Goal: Task Accomplishment & Management: Use online tool/utility

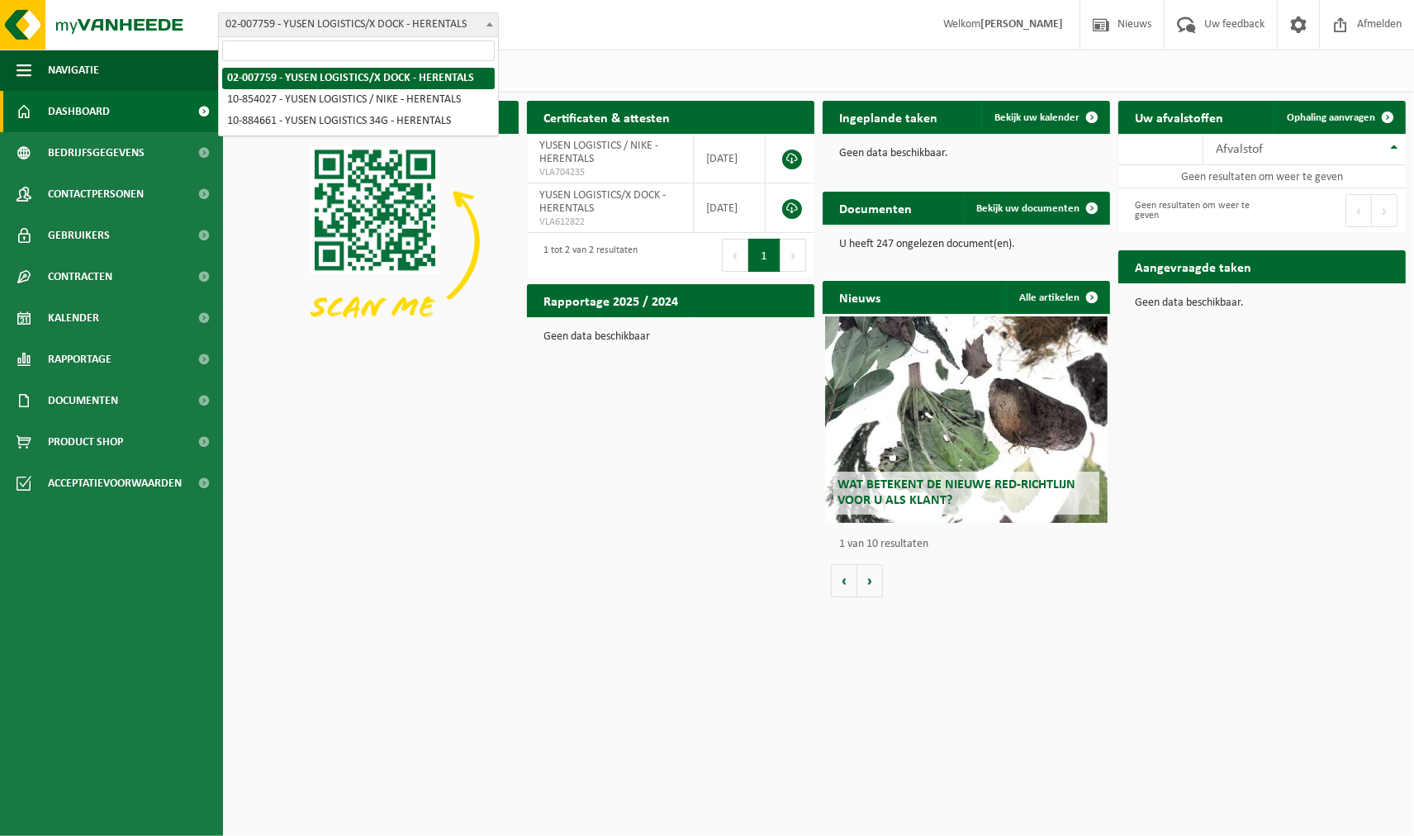
click at [484, 25] on span at bounding box center [489, 23] width 17 height 21
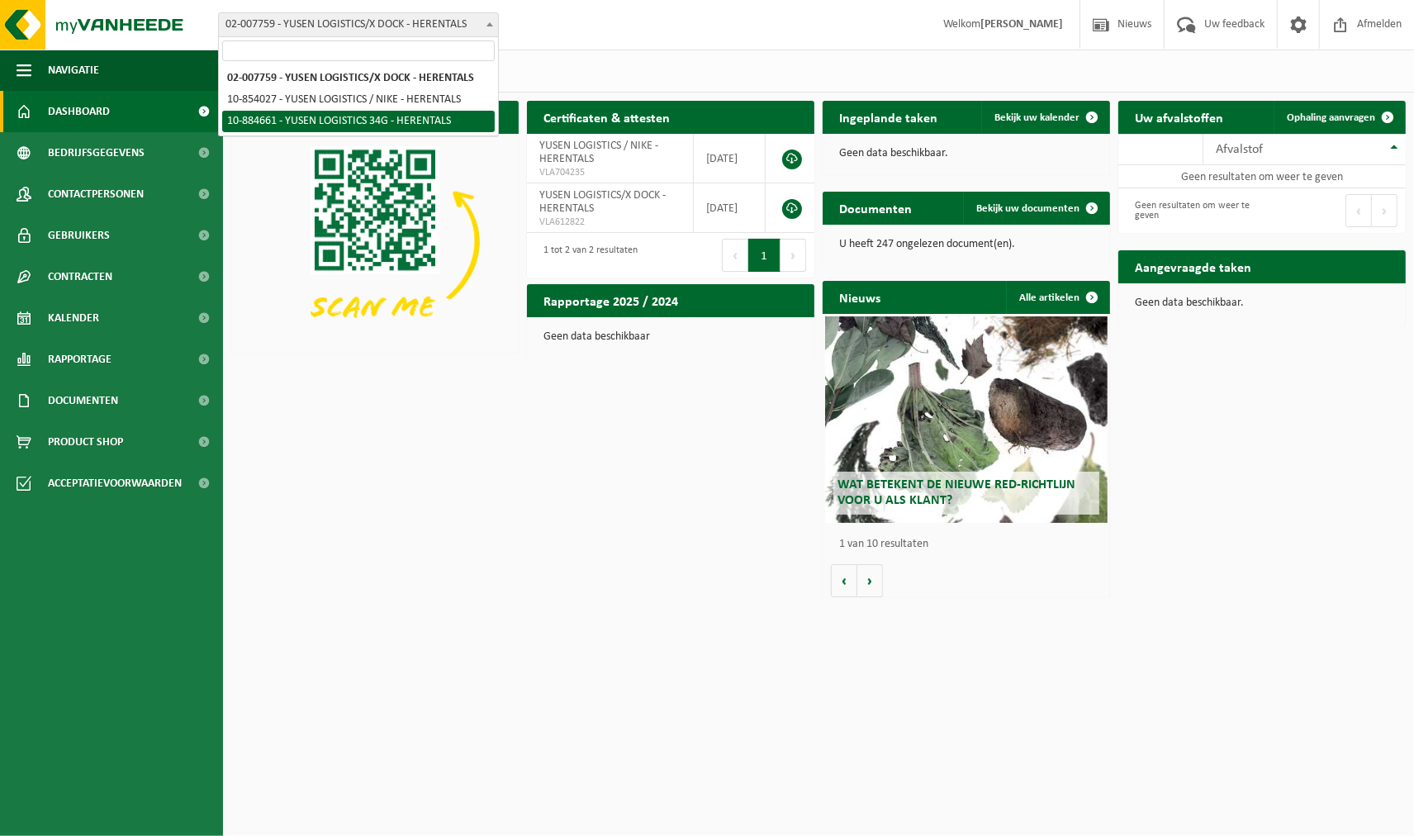
select select "111971"
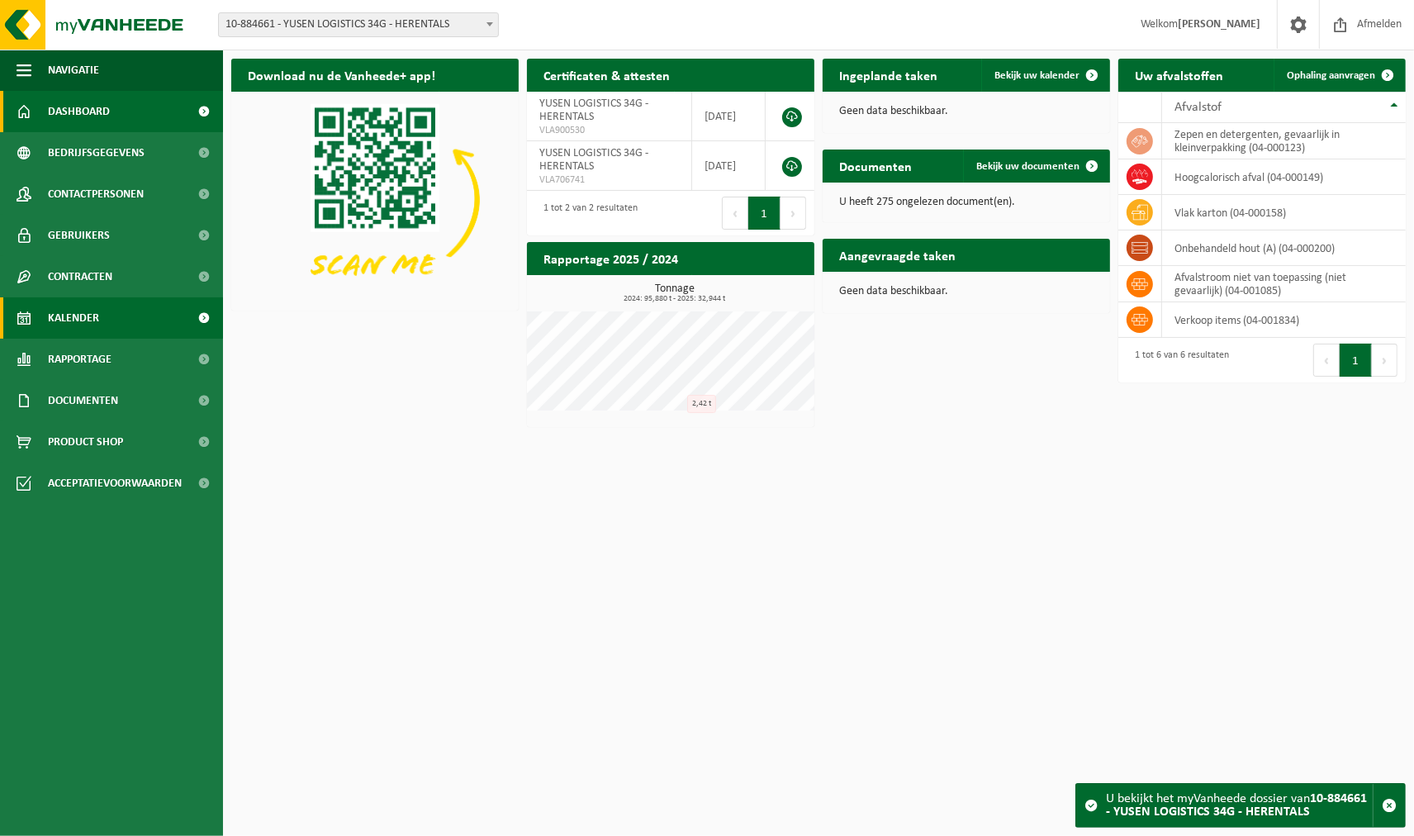
click at [83, 317] on span "Kalender" at bounding box center [73, 317] width 51 height 41
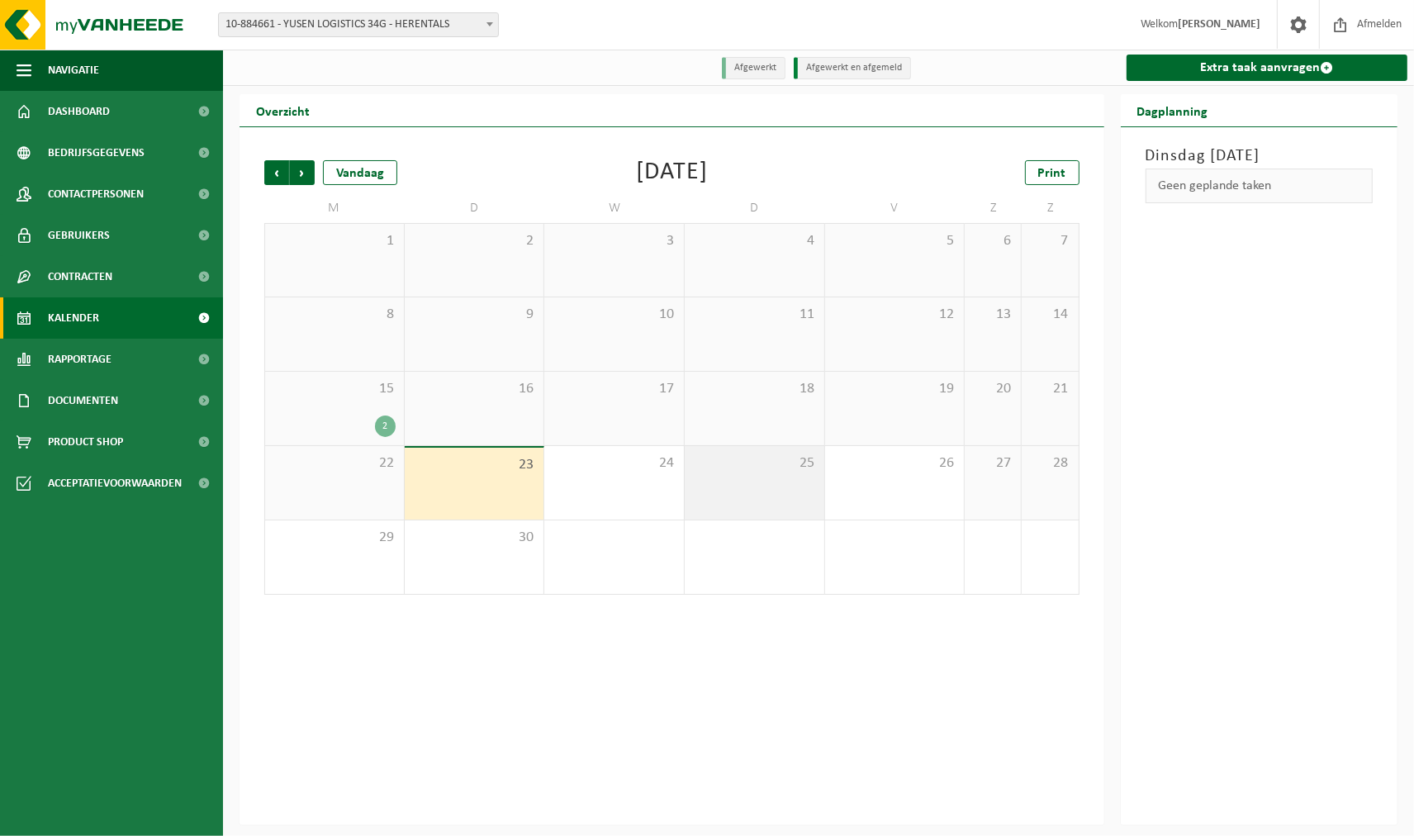
click at [754, 487] on div "25" at bounding box center [755, 482] width 140 height 73
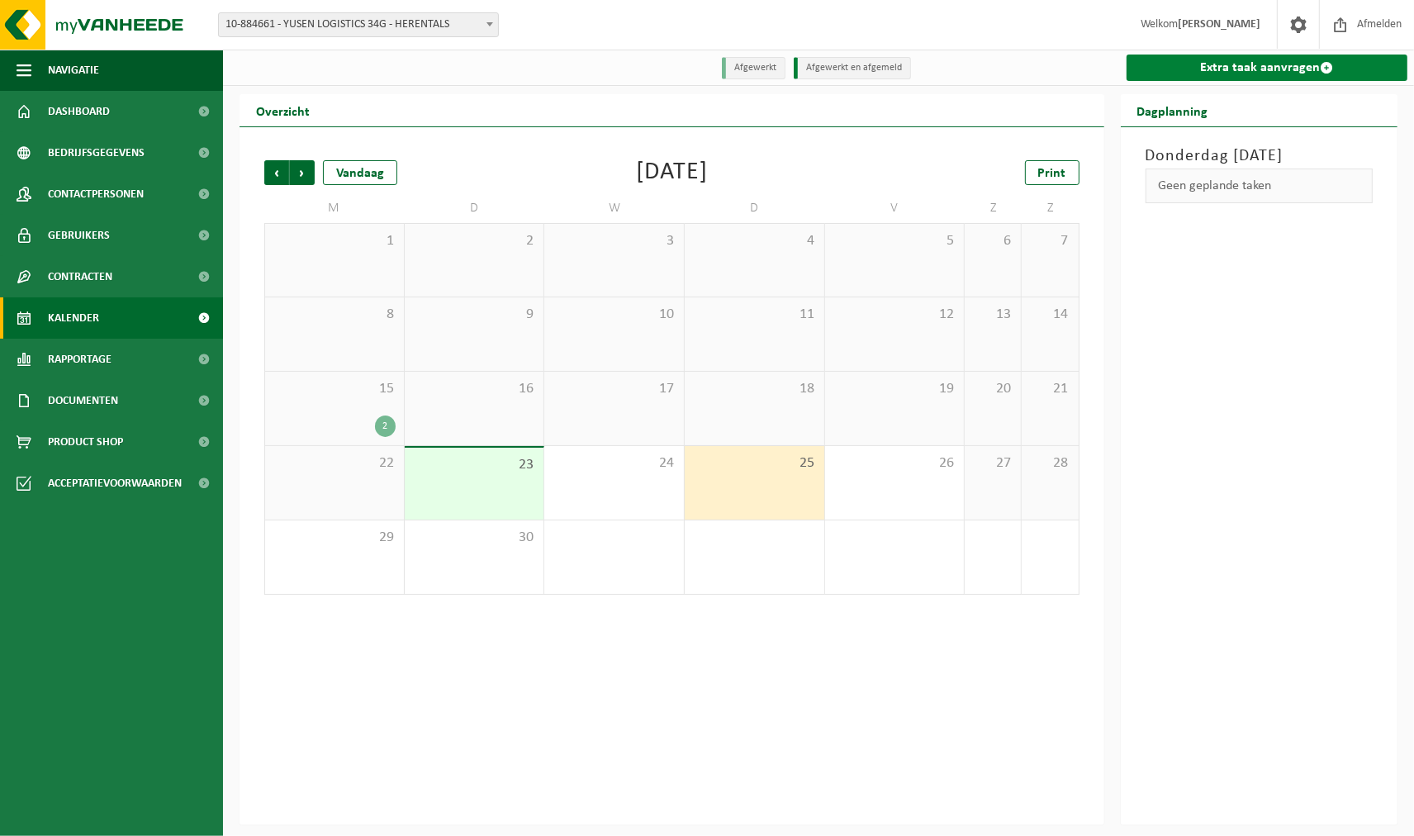
click at [1244, 67] on link "Extra taak aanvragen" at bounding box center [1267, 67] width 282 height 26
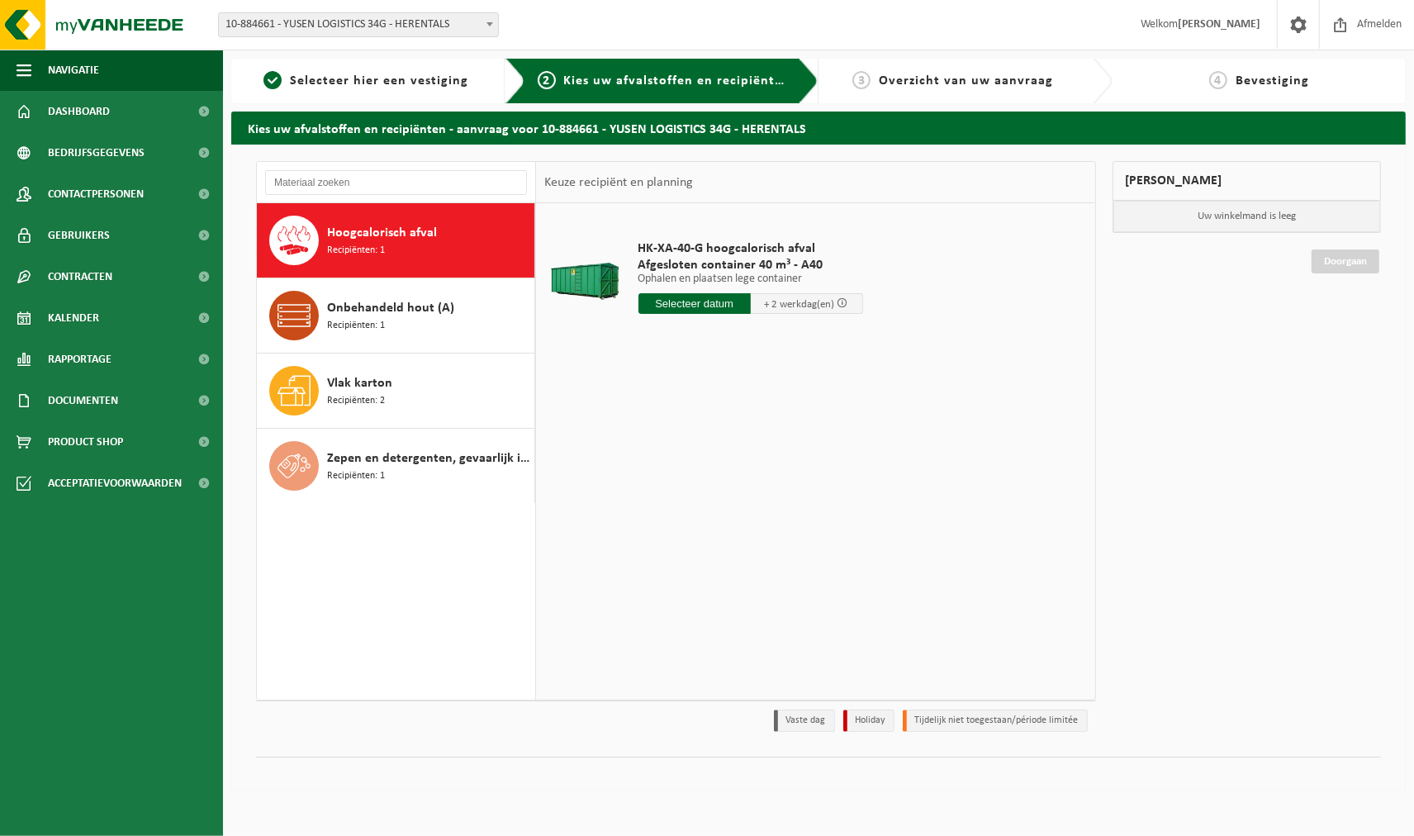
click at [401, 246] on div "Hoogcalorisch afval Recipiënten: 1" at bounding box center [428, 241] width 203 height 50
click at [721, 299] on input "text" at bounding box center [694, 303] width 112 height 21
click at [745, 481] on div "25" at bounding box center [740, 476] width 29 height 26
type input "Van 2025-09-25"
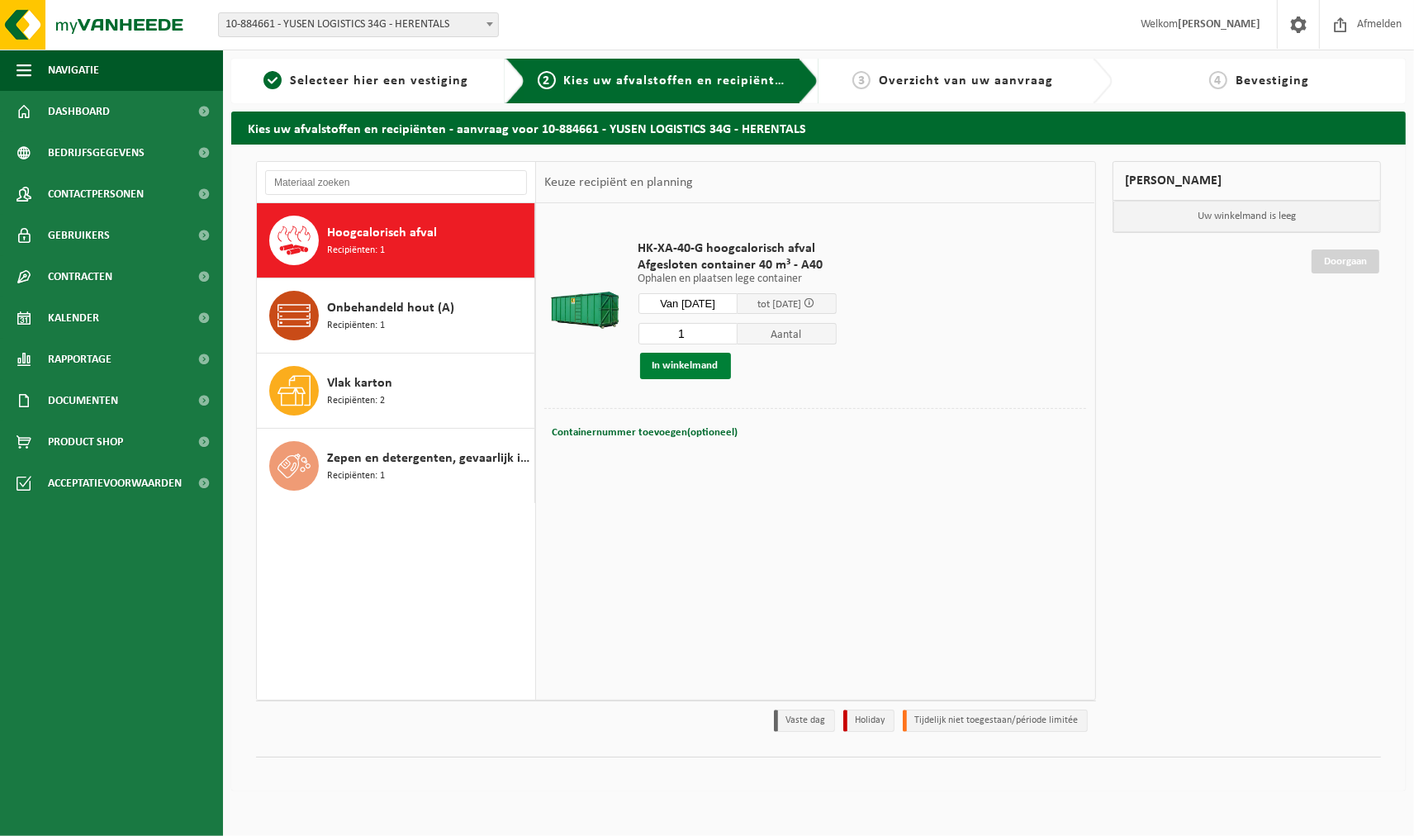
click at [694, 366] on button "In winkelmand" at bounding box center [685, 366] width 91 height 26
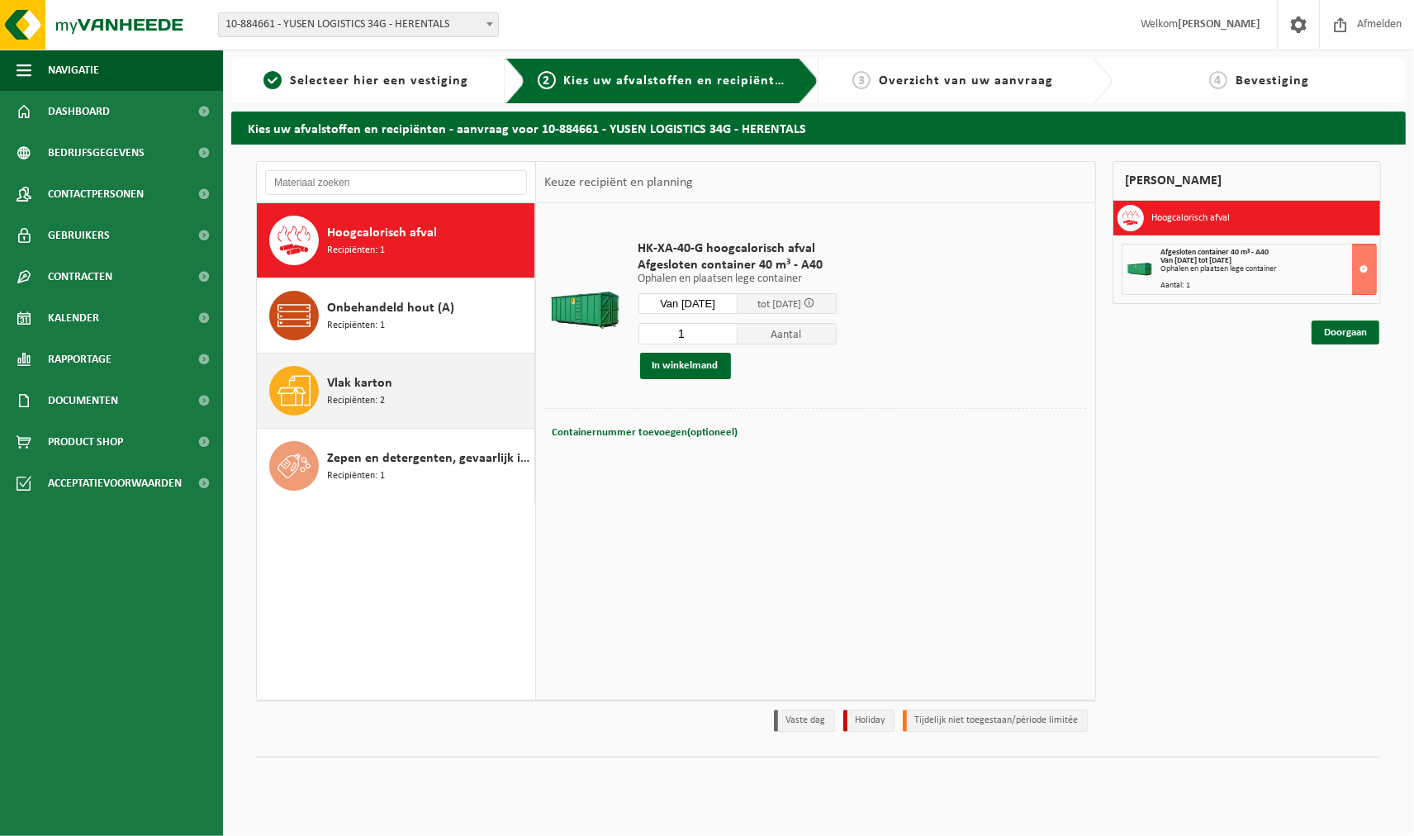
click at [353, 390] on span "Vlak karton" at bounding box center [359, 383] width 65 height 20
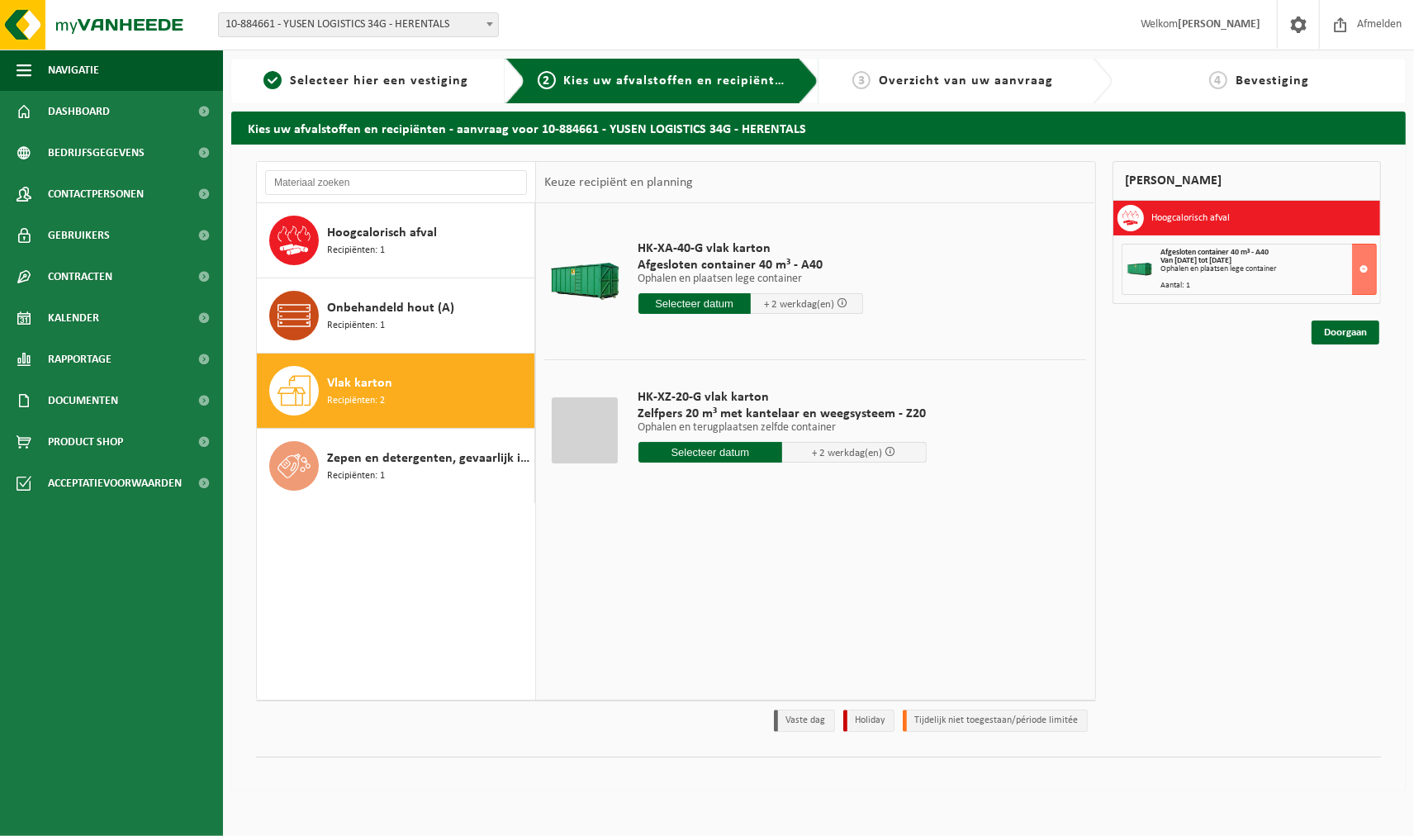
click at [694, 297] on input "text" at bounding box center [694, 303] width 112 height 21
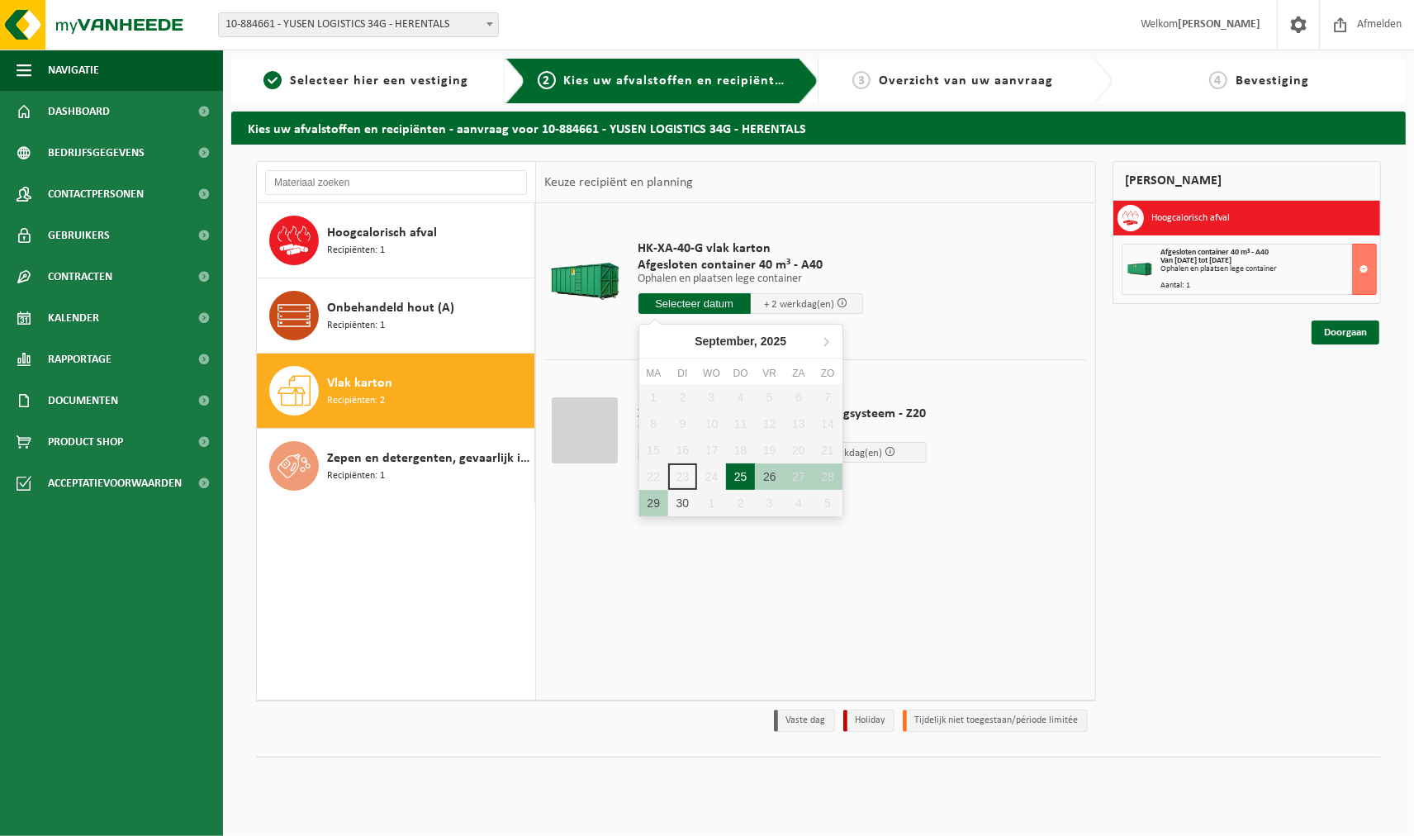
click at [739, 481] on div "25" at bounding box center [740, 476] width 29 height 26
type input "Van 2025-09-25"
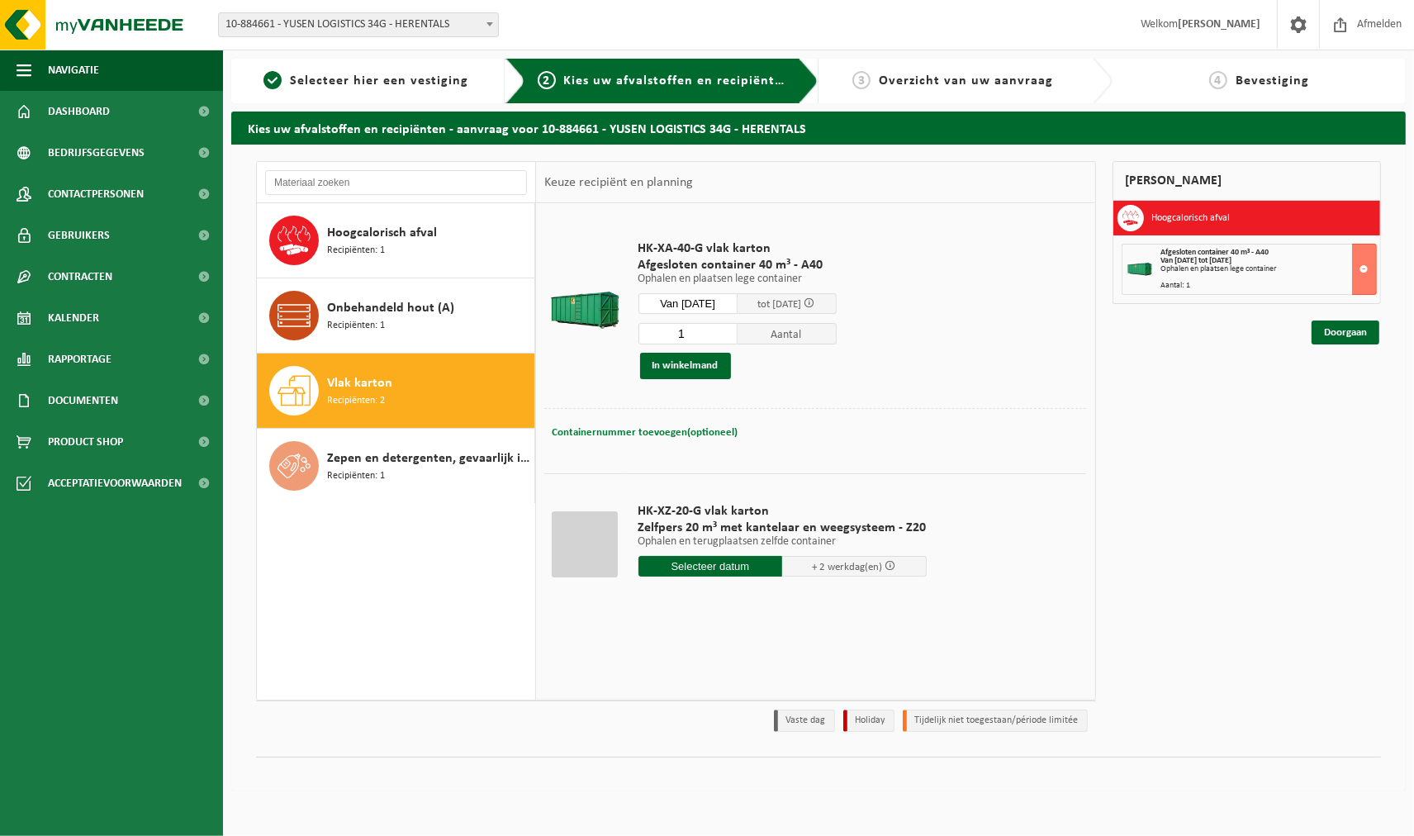
click at [614, 427] on span "Containernummer toevoegen(optioneel)" at bounding box center [645, 432] width 186 height 11
click at [675, 432] on input "text" at bounding box center [740, 432] width 263 height 22
click at [633, 431] on input "A" at bounding box center [740, 432] width 263 height 22
type input "A40-093"
click at [671, 366] on button "In winkelmand" at bounding box center [685, 366] width 91 height 26
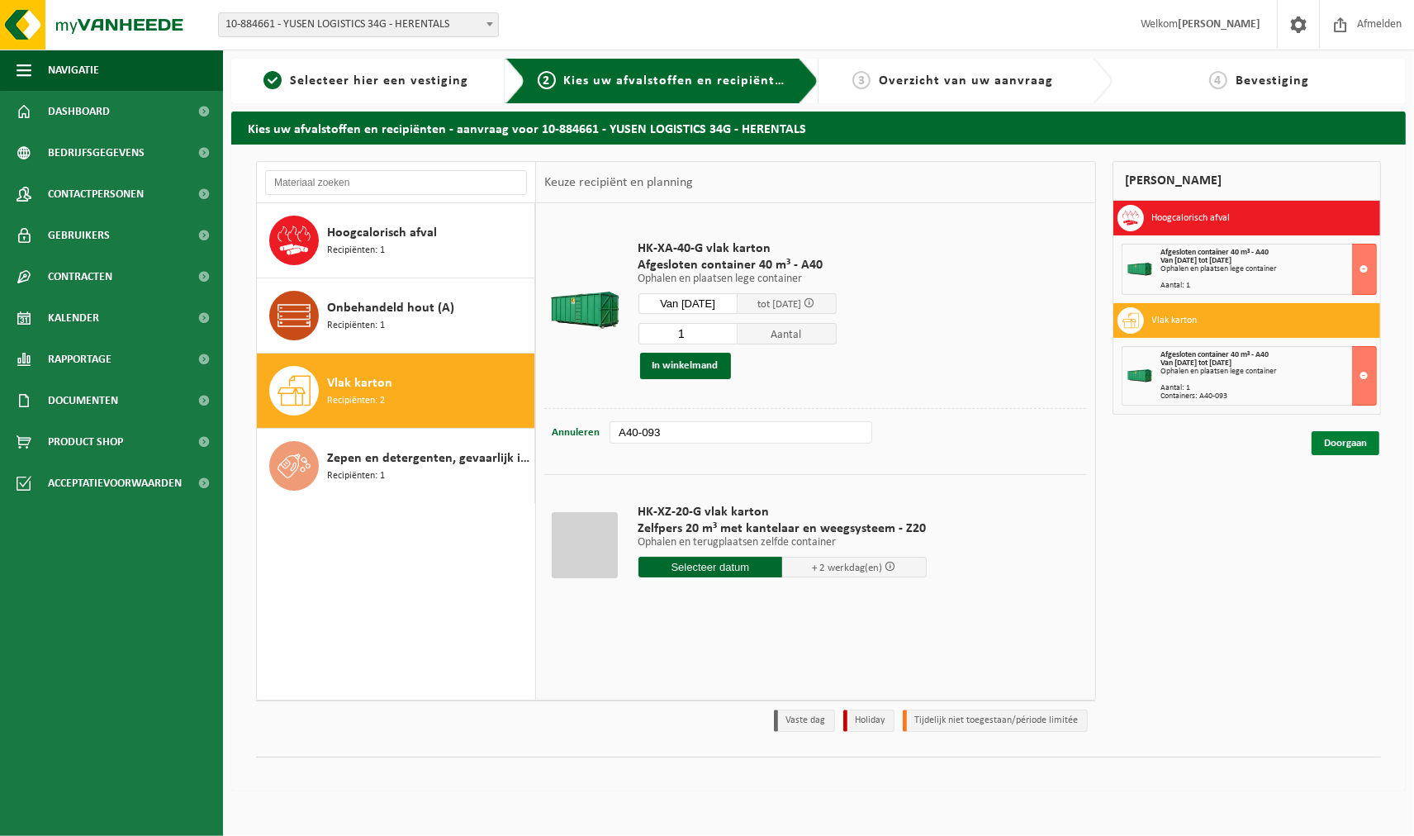
click at [1347, 440] on link "Doorgaan" at bounding box center [1345, 443] width 68 height 24
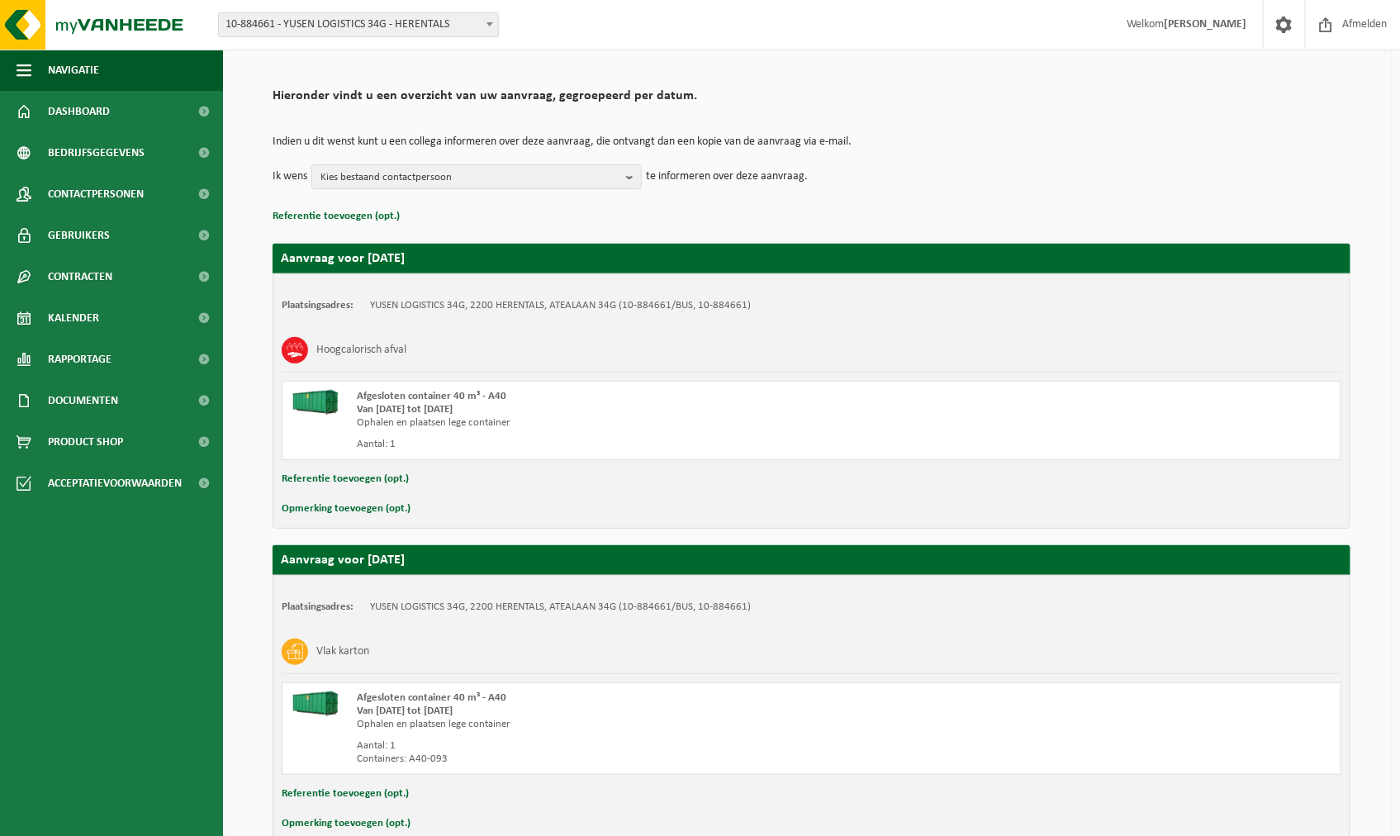
scroll to position [188, 0]
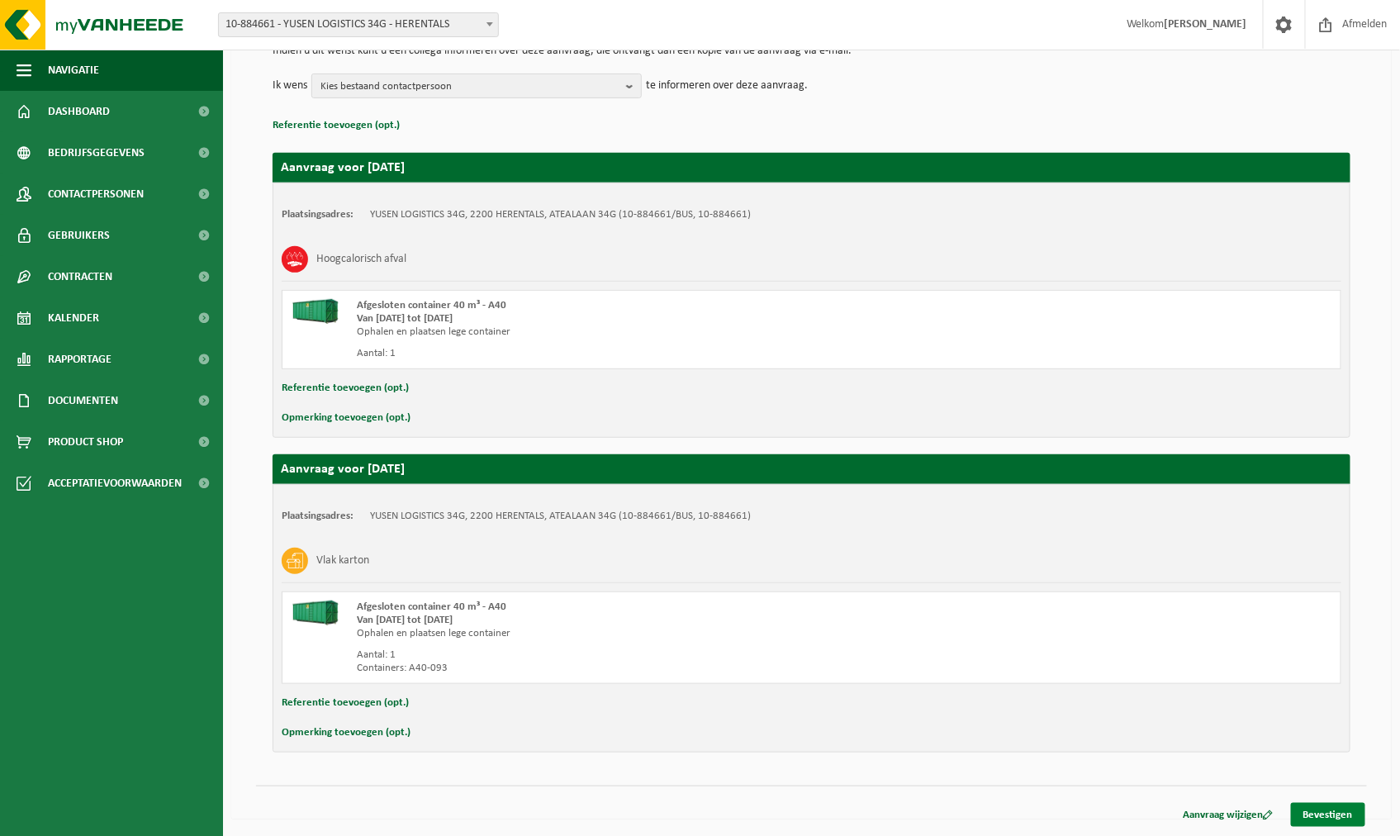
click at [1333, 808] on link "Bevestigen" at bounding box center [1328, 815] width 74 height 24
